Goal: Find specific page/section: Find specific page/section

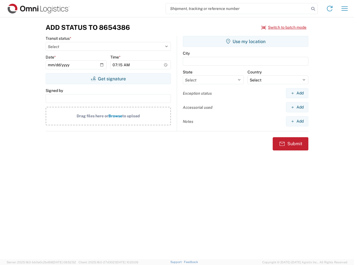
click at [237, 9] on input "search" at bounding box center [237, 8] width 143 height 10
click at [313, 9] on icon at bounding box center [313, 9] width 8 height 8
click at [329, 9] on icon at bounding box center [329, 8] width 9 height 9
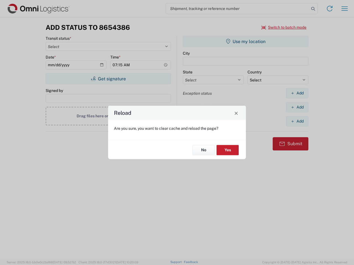
click at [344, 9] on div "Reload Are you sure, you want to clear cache and reload the page? No Yes" at bounding box center [177, 132] width 354 height 265
click at [284, 27] on div "Reload Are you sure, you want to clear cache and reload the page? No Yes" at bounding box center [177, 132] width 354 height 265
click at [108, 79] on div "Reload Are you sure, you want to clear cache and reload the page? No Yes" at bounding box center [177, 132] width 354 height 265
click at [245, 41] on div "Reload Are you sure, you want to clear cache and reload the page? No Yes" at bounding box center [177, 132] width 354 height 265
click at [297, 93] on div "Reload Are you sure, you want to clear cache and reload the page? No Yes" at bounding box center [177, 132] width 354 height 265
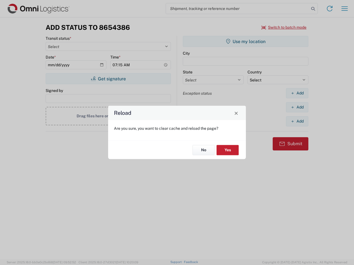
click at [297, 107] on div "Reload Are you sure, you want to clear cache and reload the page? No Yes" at bounding box center [177, 132] width 354 height 265
click at [297, 121] on div "Reload Are you sure, you want to clear cache and reload the page? No Yes" at bounding box center [177, 132] width 354 height 265
